Goal: Information Seeking & Learning: Check status

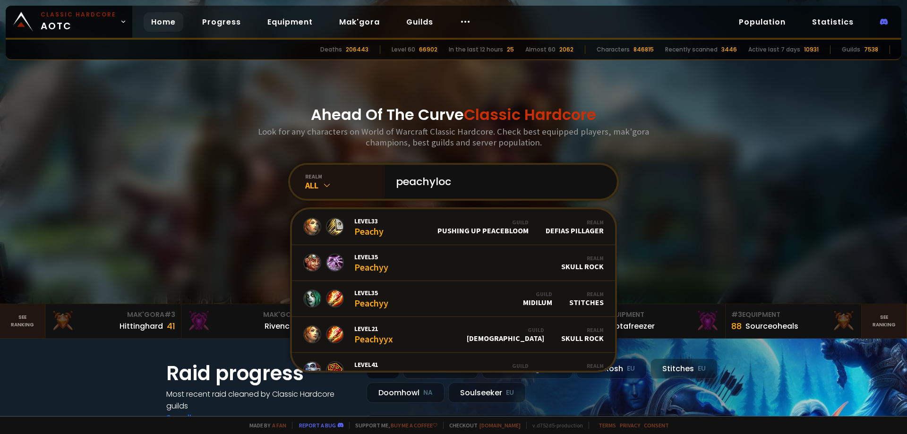
type input "peachylock"
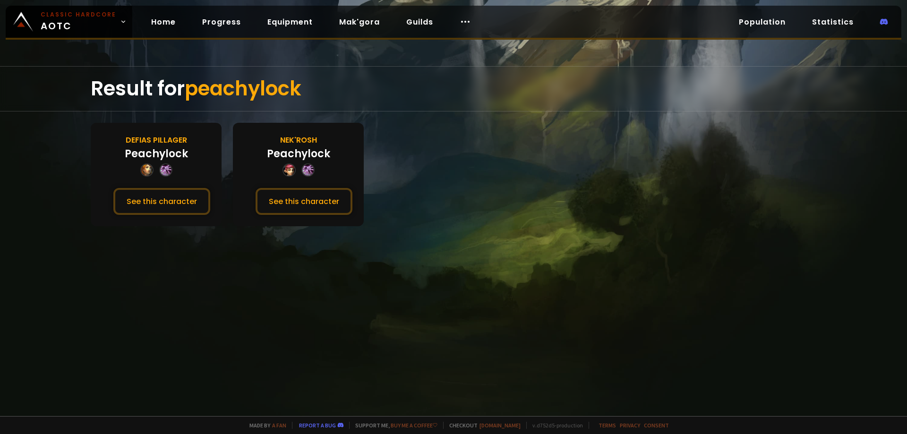
click at [151, 202] on button "See this character" at bounding box center [161, 201] width 97 height 27
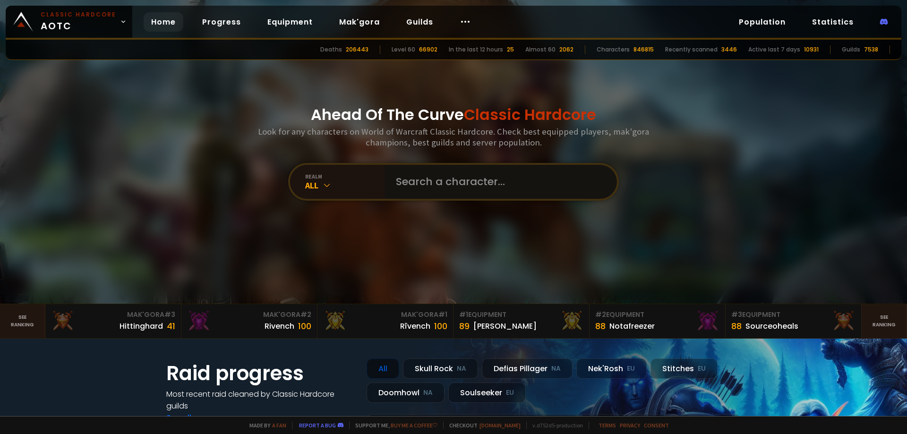
click at [418, 180] on input "text" at bounding box center [497, 182] width 215 height 34
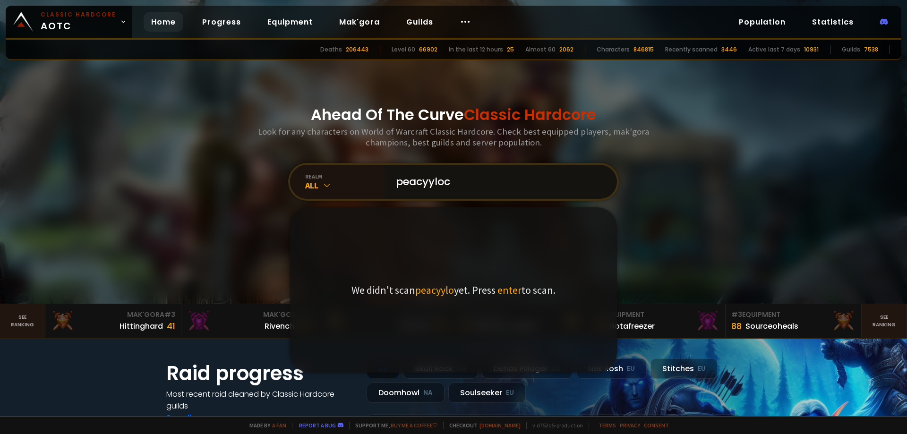
type input "peacyylock"
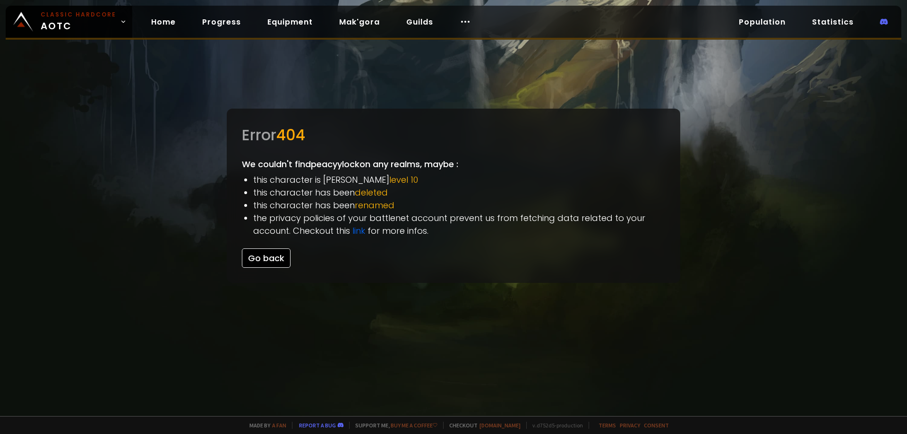
click at [266, 257] on button "Go back" at bounding box center [266, 258] width 49 height 19
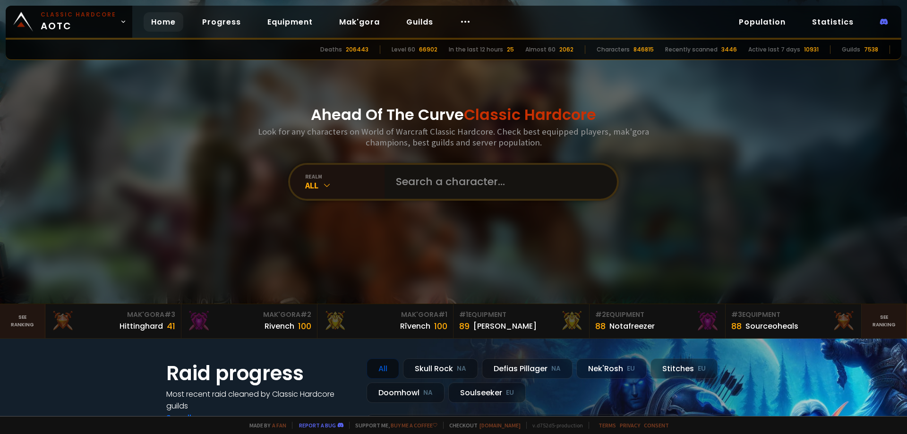
drag, startPoint x: 412, startPoint y: 175, endPoint x: 419, endPoint y: 178, distance: 8.3
click at [413, 176] on input "text" at bounding box center [497, 182] width 215 height 34
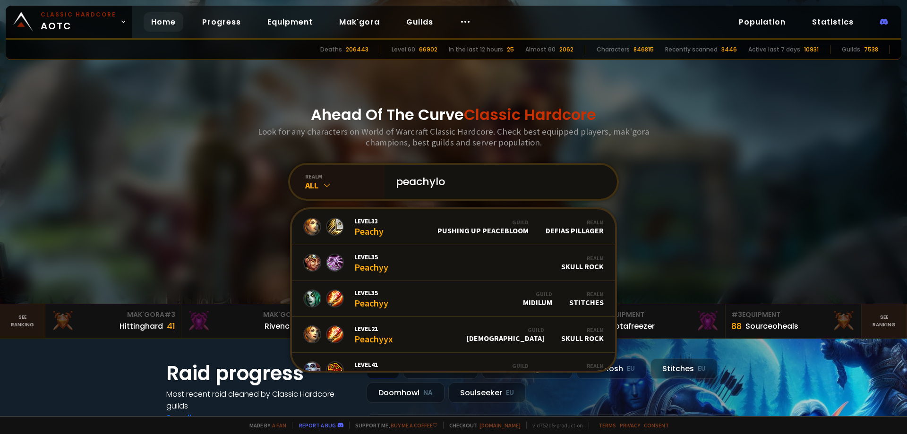
type input "peachyloc"
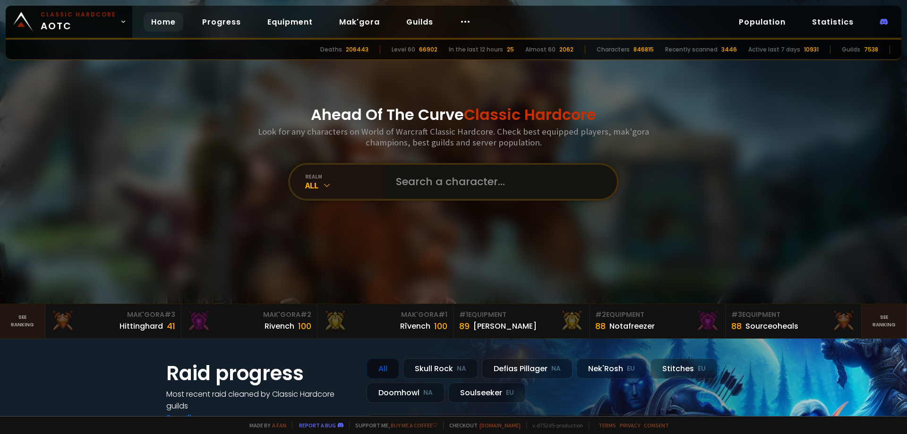
click at [404, 185] on input "text" at bounding box center [497, 182] width 215 height 34
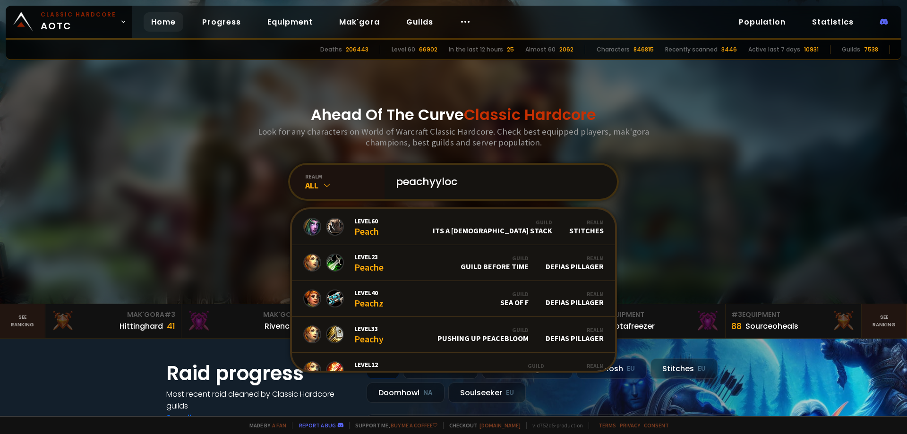
type input "peachyylock"
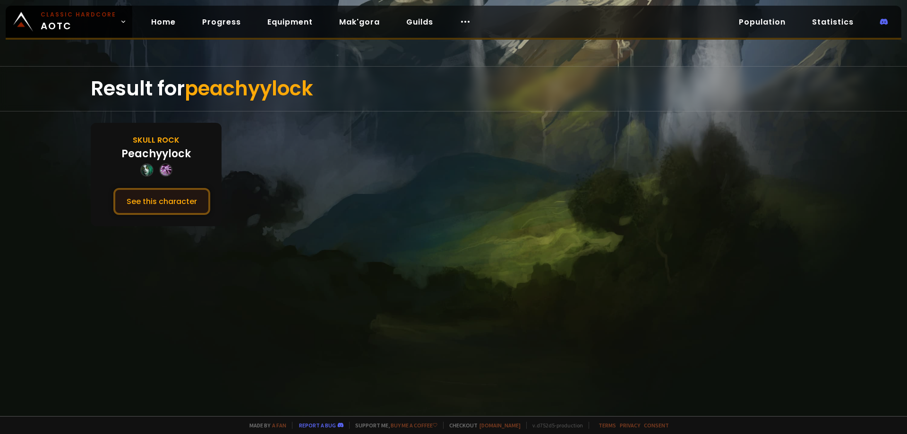
click at [172, 202] on button "See this character" at bounding box center [161, 201] width 97 height 27
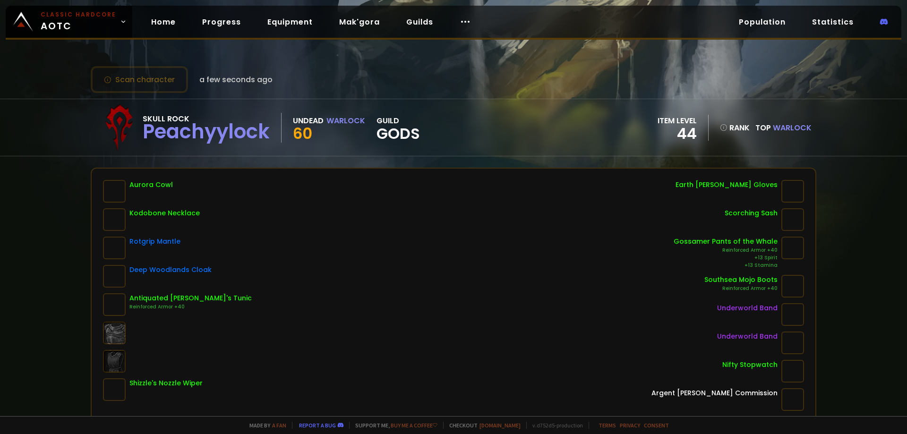
scroll to position [47, 0]
